Goal: Navigation & Orientation: Find specific page/section

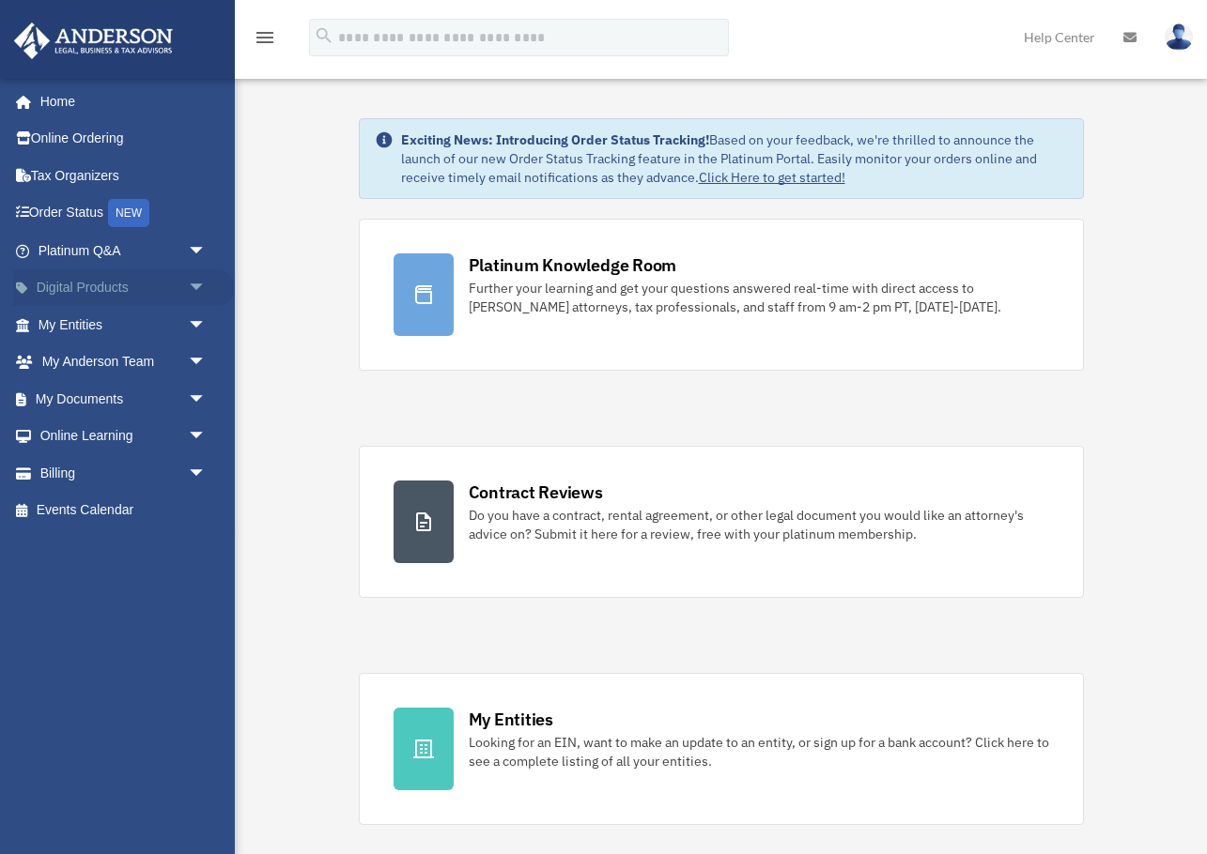
click at [134, 291] on link "Digital Products arrow_drop_down" at bounding box center [124, 288] width 222 height 38
click at [119, 324] on link "My Entities arrow_drop_down" at bounding box center [124, 325] width 222 height 38
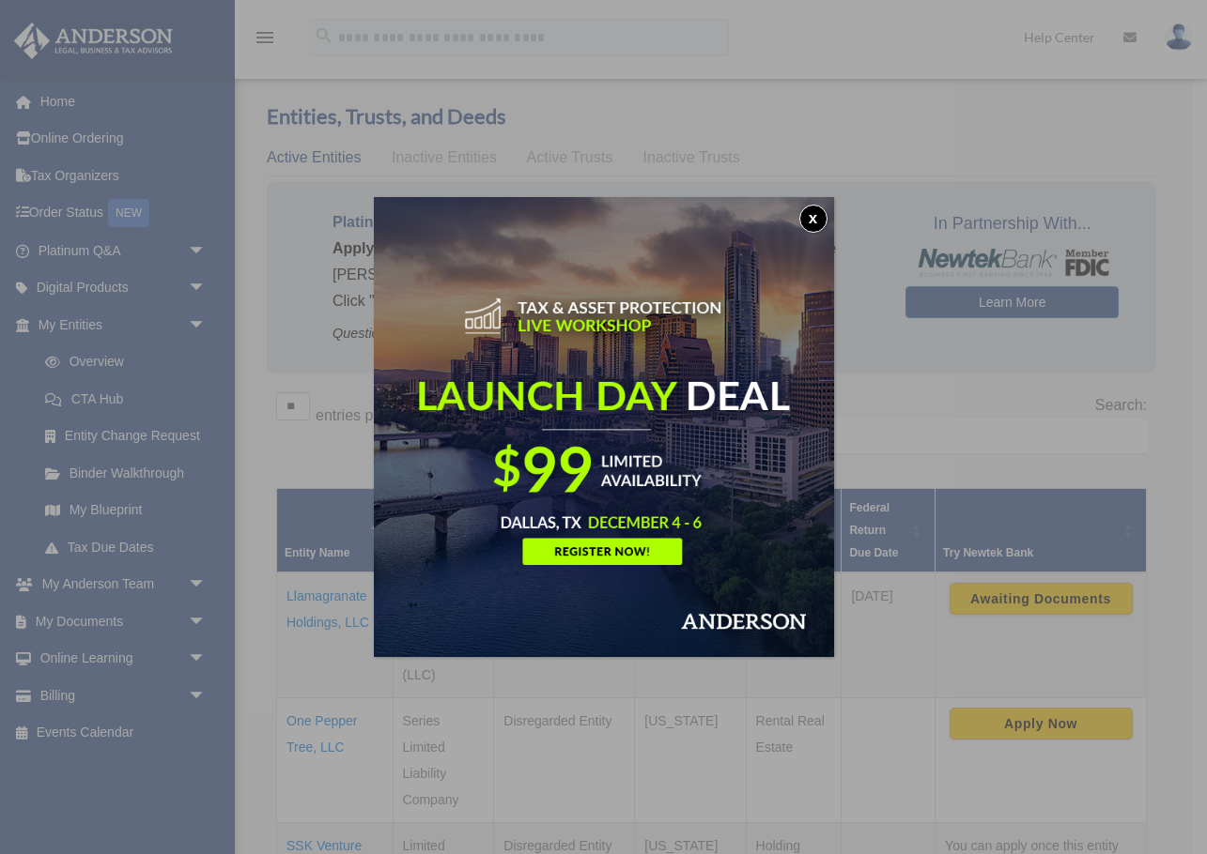
click at [820, 213] on button "x" at bounding box center [813, 219] width 28 height 28
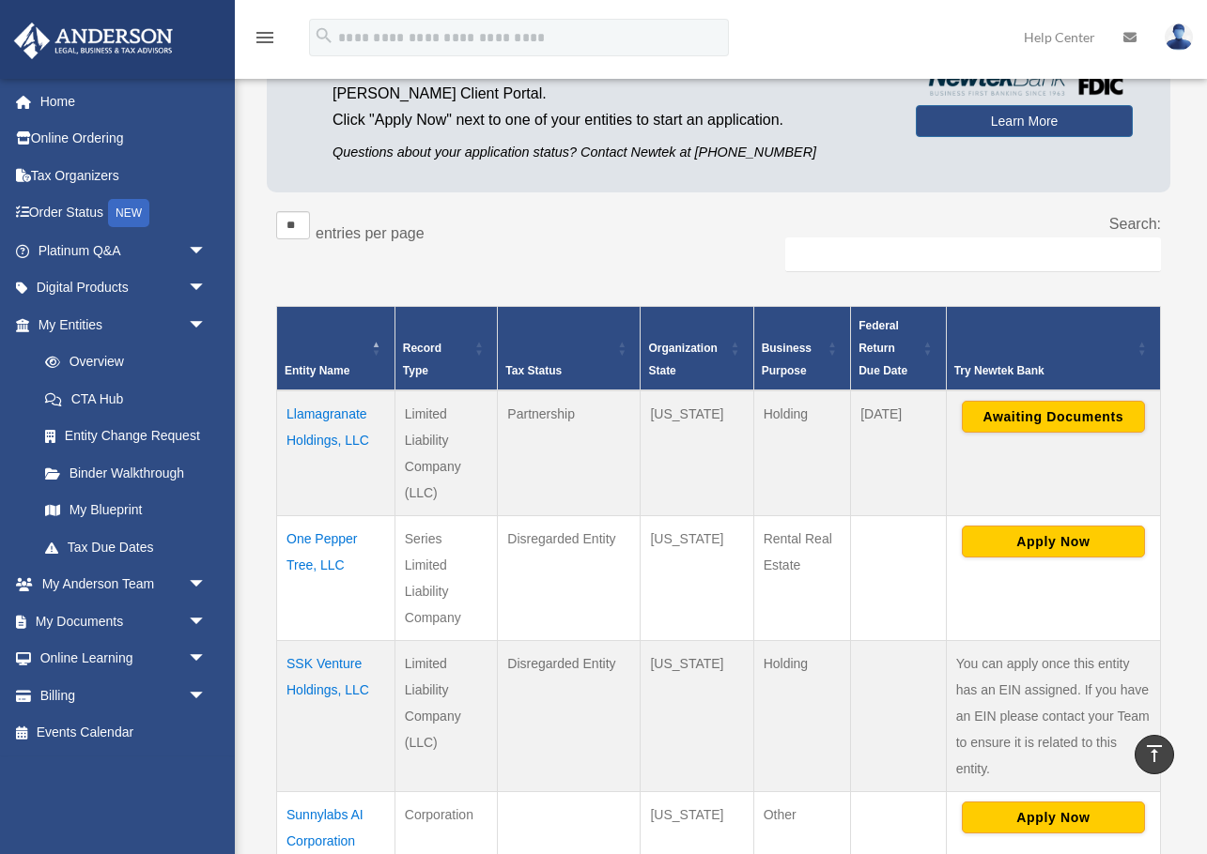
scroll to position [153, 0]
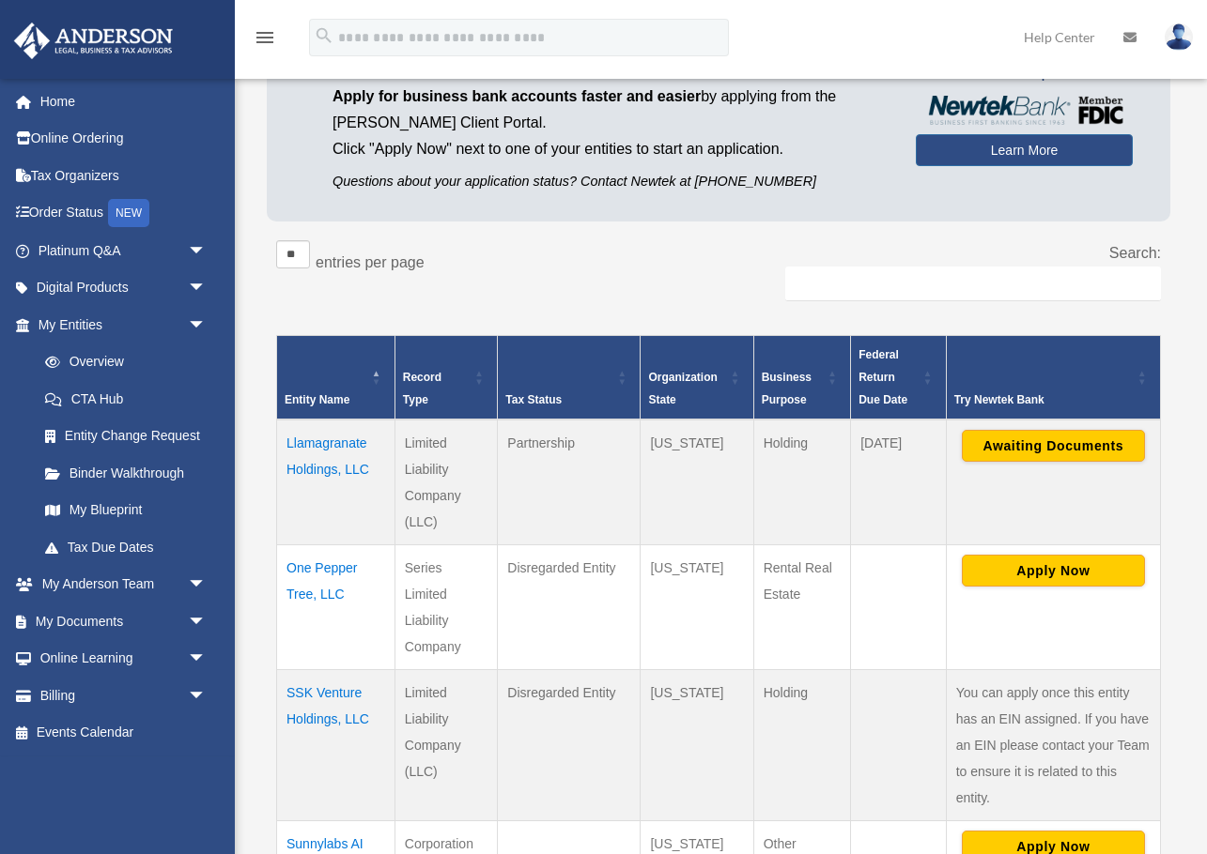
click at [343, 441] on td "Llamagranate Holdings, LLC" at bounding box center [336, 483] width 118 height 126
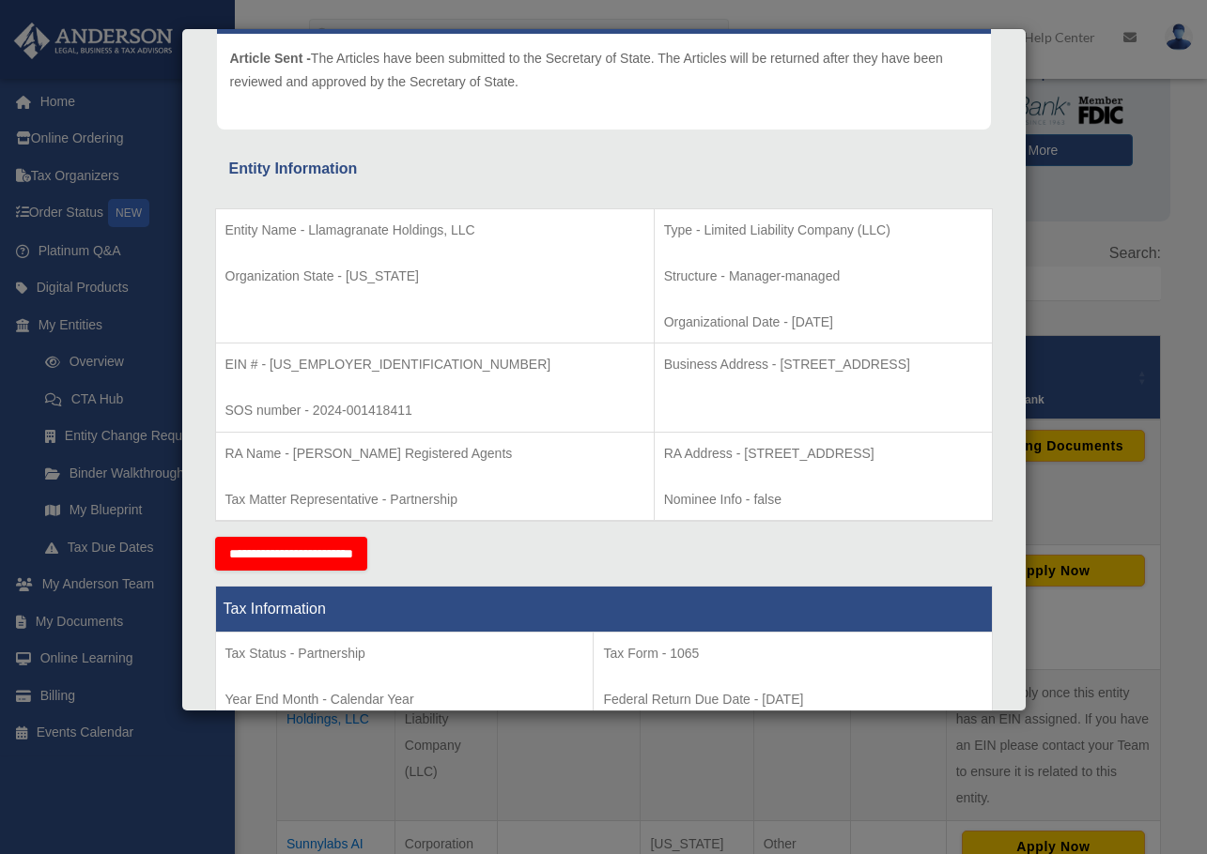
scroll to position [0, 0]
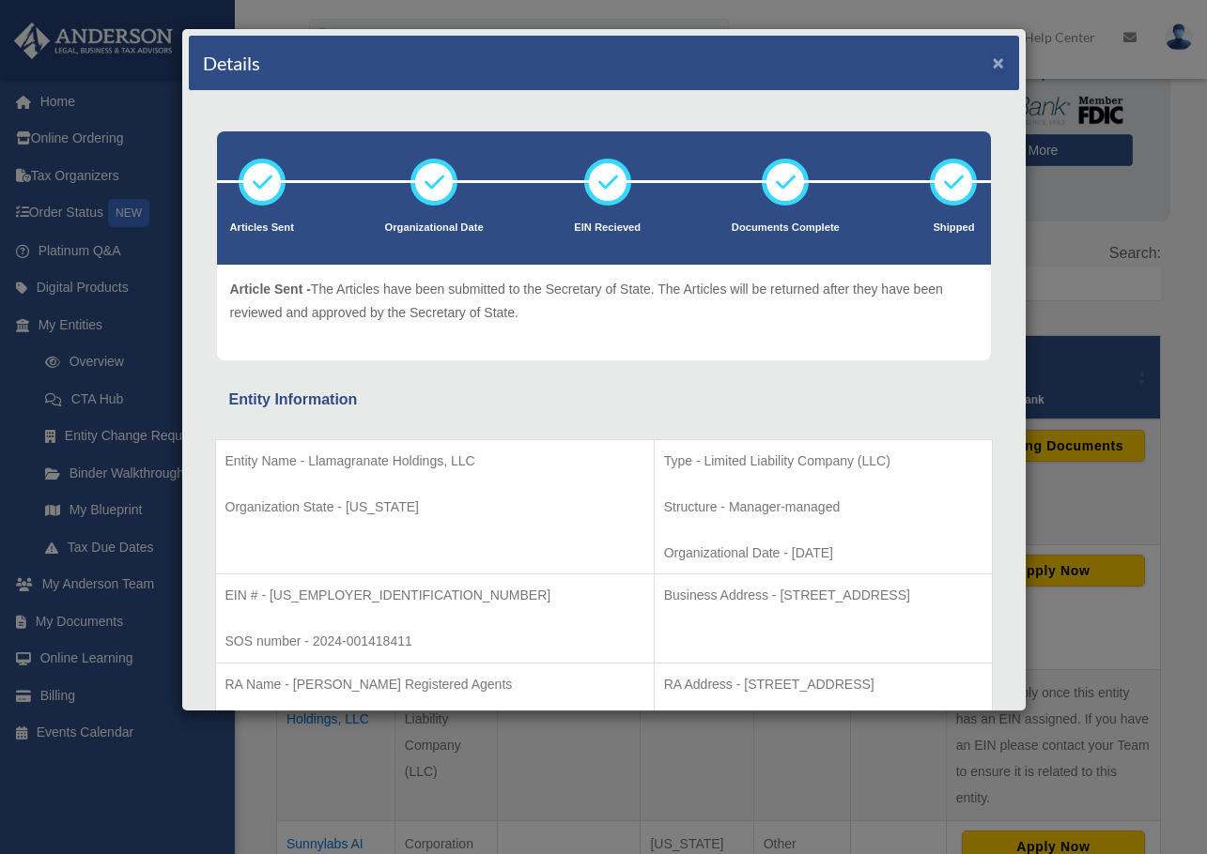
click at [994, 69] on button "×" at bounding box center [998, 63] width 12 height 20
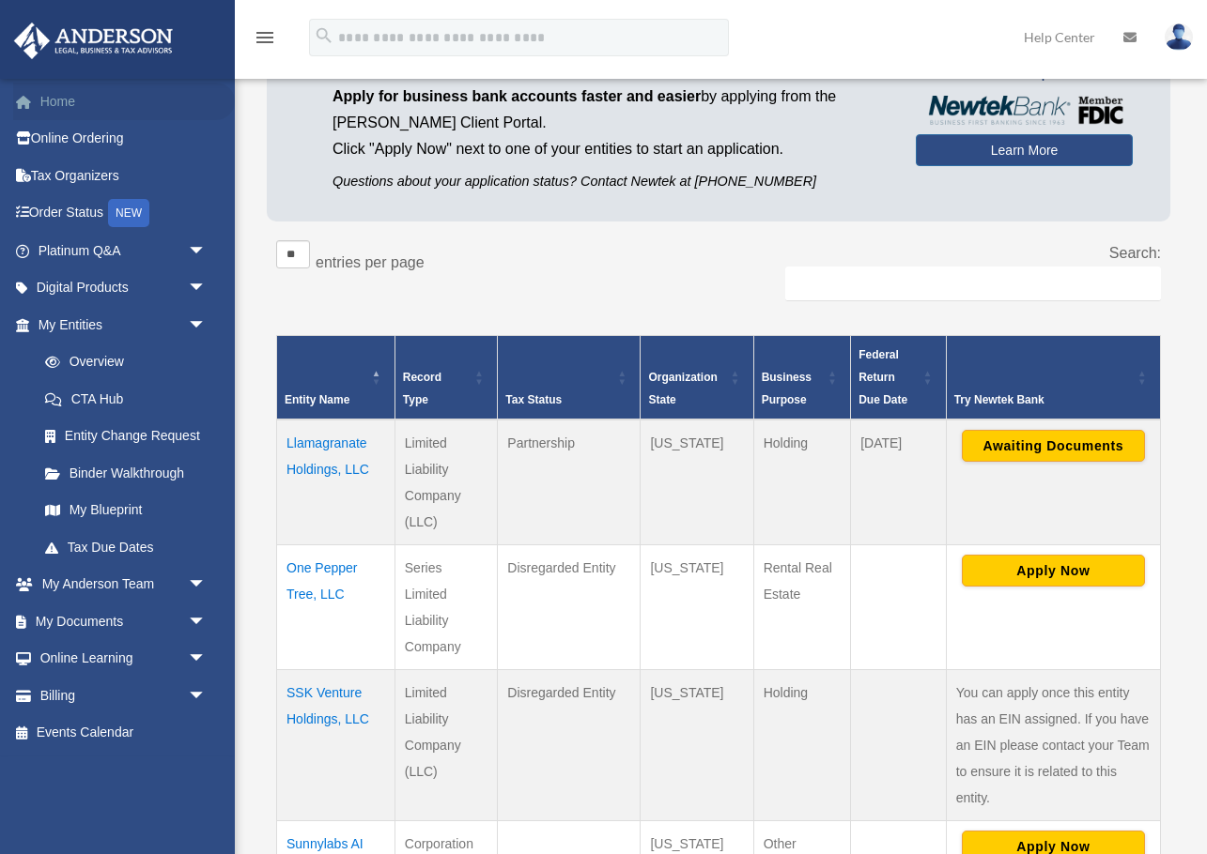
click at [44, 99] on link "Home" at bounding box center [124, 102] width 222 height 38
